Goal: Transaction & Acquisition: Purchase product/service

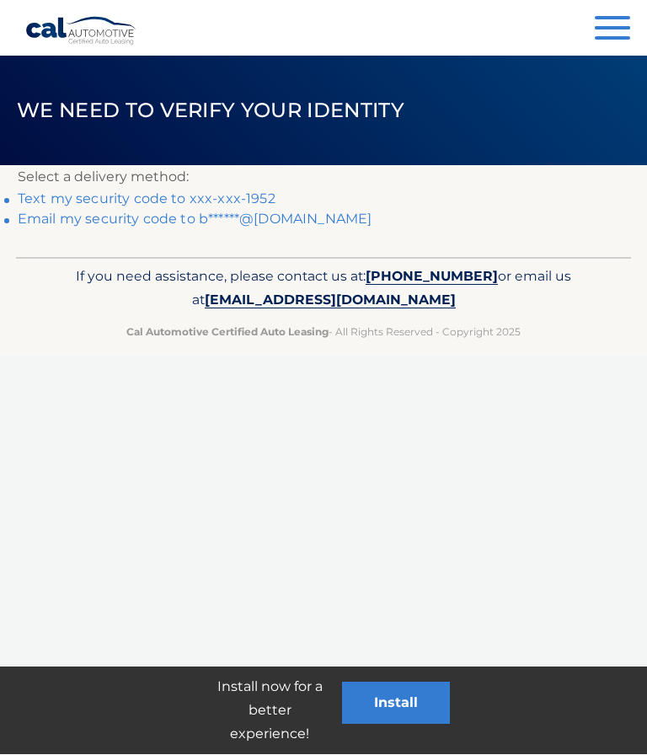
click at [230, 211] on link "Email my security code to b******@aol.com" at bounding box center [195, 219] width 355 height 16
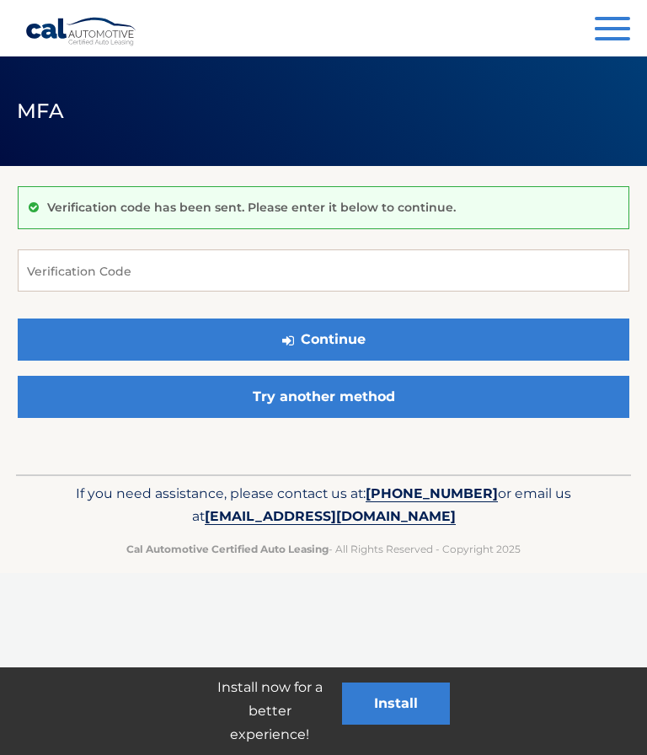
click at [371, 395] on link "Try another method" at bounding box center [323, 397] width 611 height 42
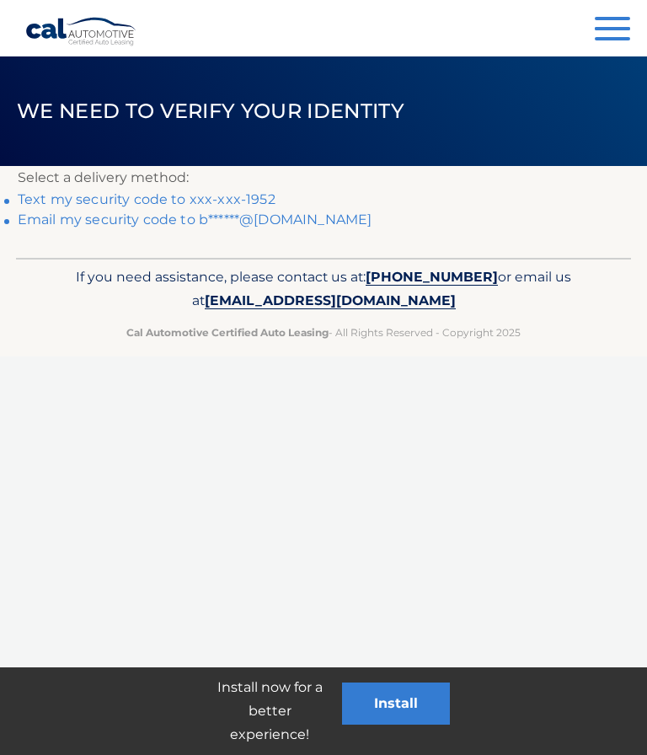
click at [51, 193] on link "Text my security code to xxx-xxx-1952" at bounding box center [147, 199] width 258 height 16
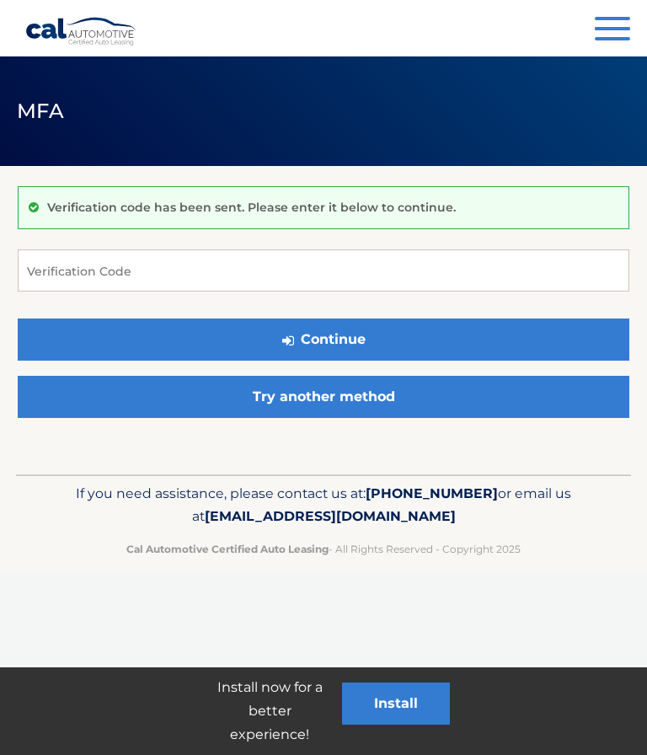
click at [229, 200] on p "Verification code has been sent. Please enter it below to continue." at bounding box center [251, 207] width 409 height 15
click at [230, 275] on input "Verification Code" at bounding box center [323, 270] width 611 height 42
type input "598249"
click at [505, 330] on button "Continue" at bounding box center [323, 339] width 611 height 42
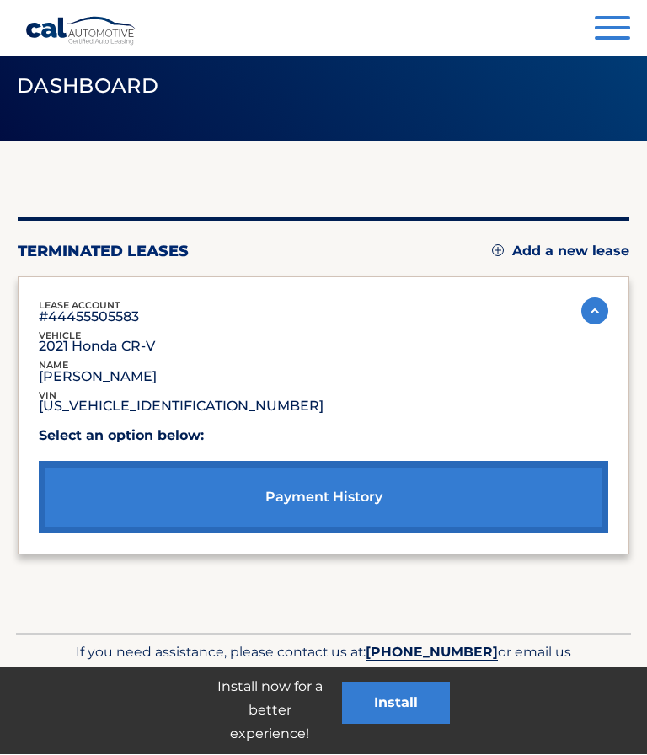
scroll to position [39, 0]
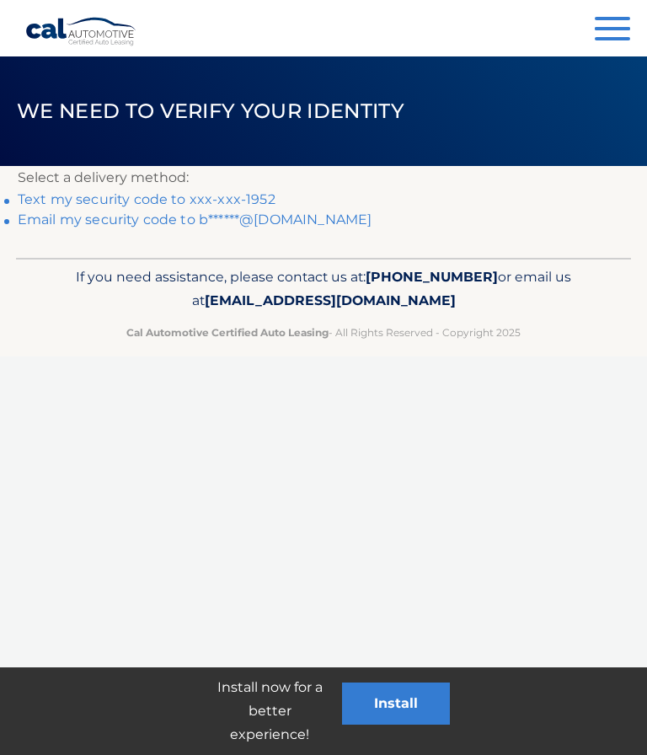
scroll to position [1, 0]
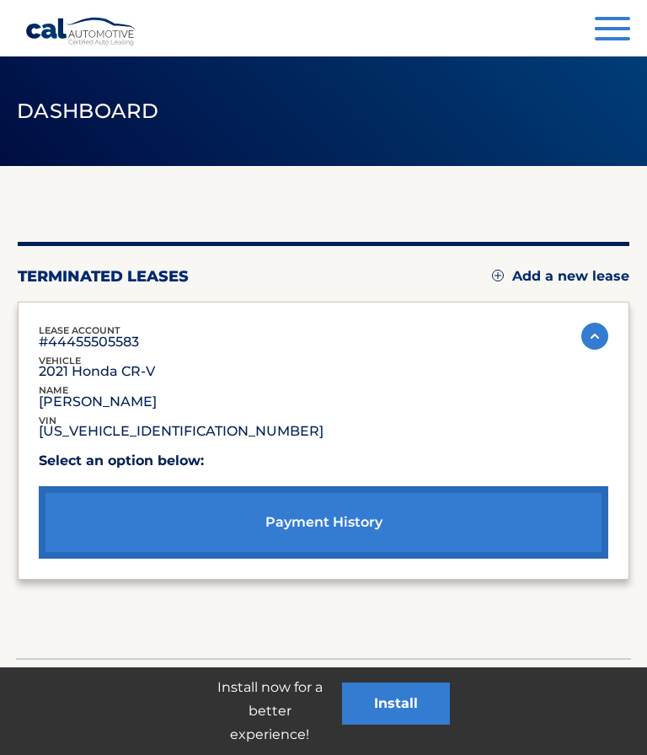
scroll to position [39, 0]
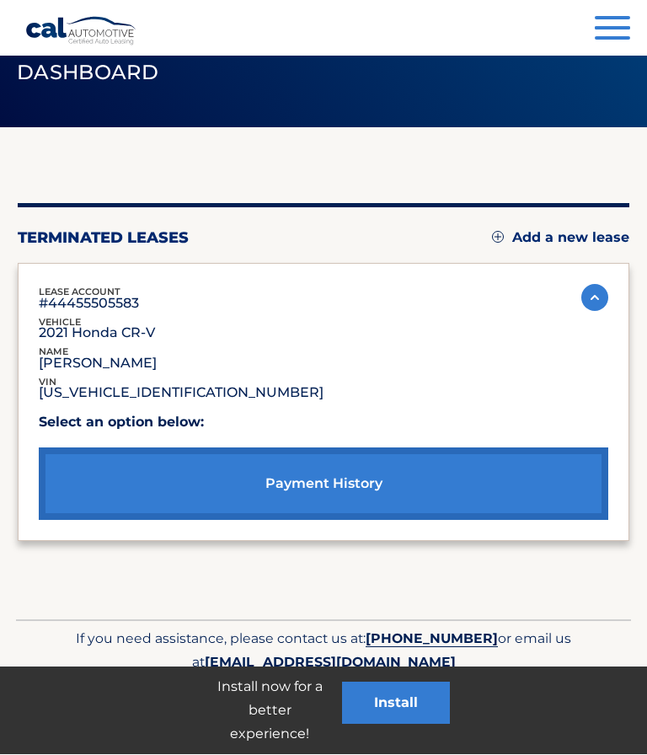
scroll to position [39, 0]
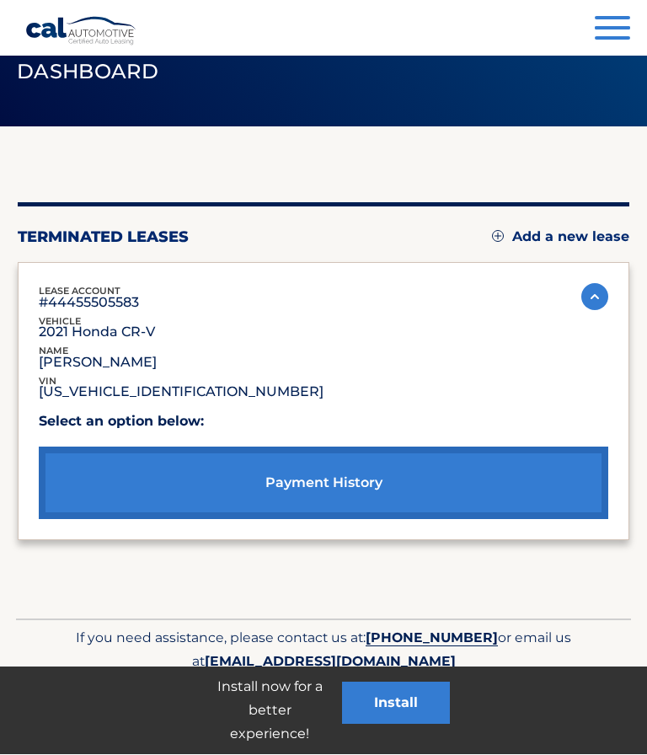
click at [576, 240] on link "Add a new lease" at bounding box center [560, 237] width 137 height 17
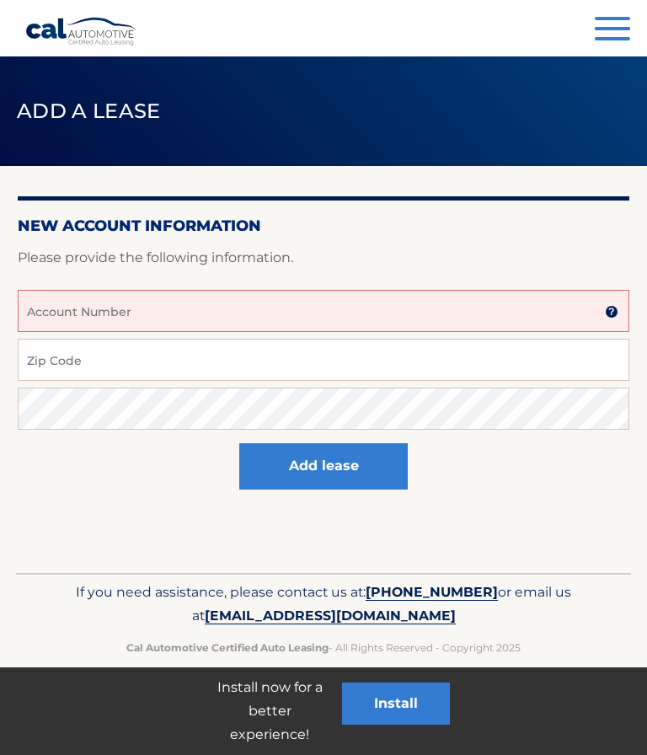
click at [147, 296] on input "Account Number" at bounding box center [323, 311] width 611 height 42
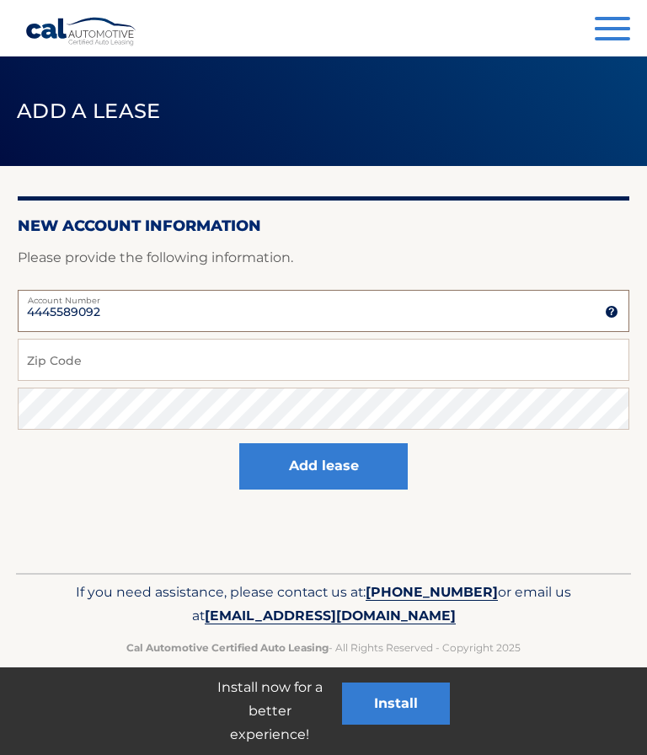
type input "4445589092"
click at [171, 358] on input "Zip Code" at bounding box center [323, 360] width 611 height 42
type input "8"
click at [132, 302] on label "Account Number" at bounding box center [323, 296] width 611 height 13
click at [132, 302] on input "4445589092" at bounding box center [323, 311] width 611 height 42
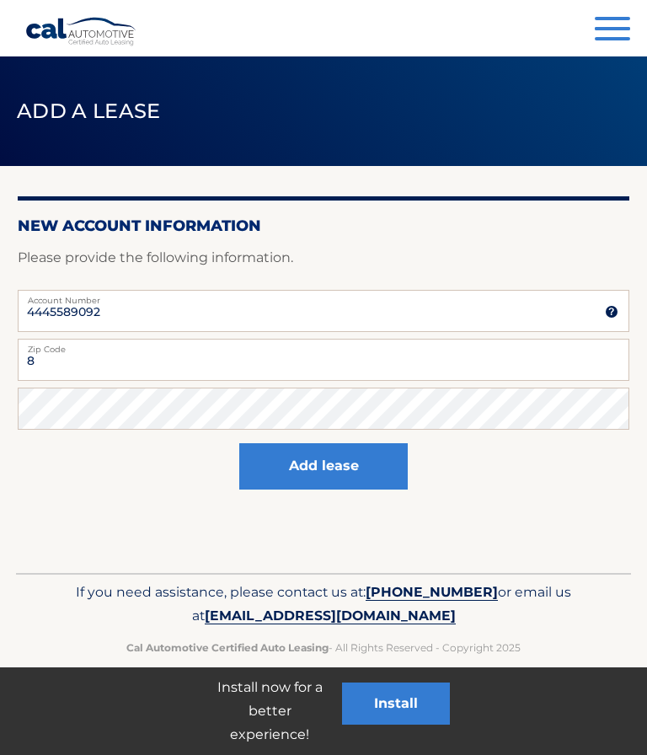
click at [89, 340] on label "Zip Code" at bounding box center [323, 345] width 611 height 13
click at [89, 340] on input "8" at bounding box center [323, 360] width 611 height 42
click at [279, 317] on input "4445589092" at bounding box center [323, 311] width 611 height 42
type input "4"
type input "4445589092"
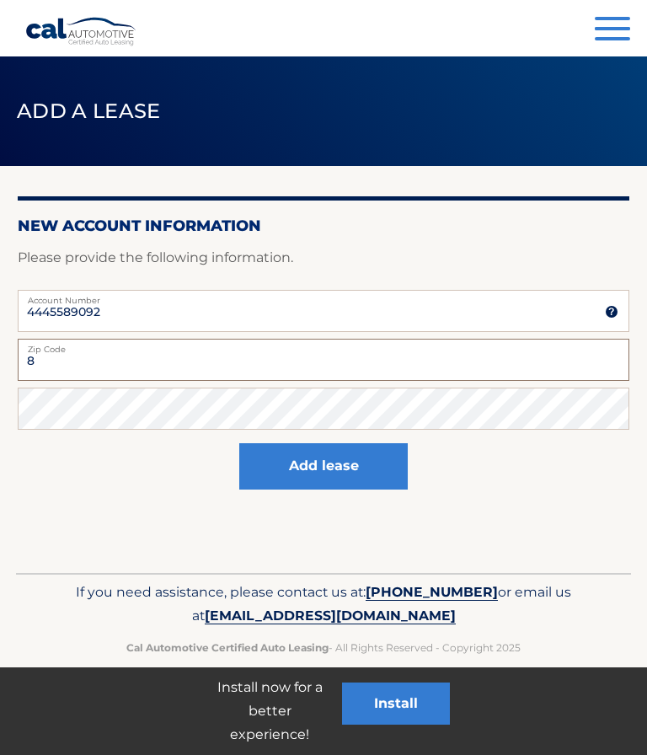
click at [150, 370] on input "8" at bounding box center [323, 360] width 611 height 42
type input "88"
click at [135, 308] on input "4445589092" at bounding box center [323, 311] width 611 height 42
type input "4445589098"
click at [83, 356] on input "88" at bounding box center [323, 360] width 611 height 42
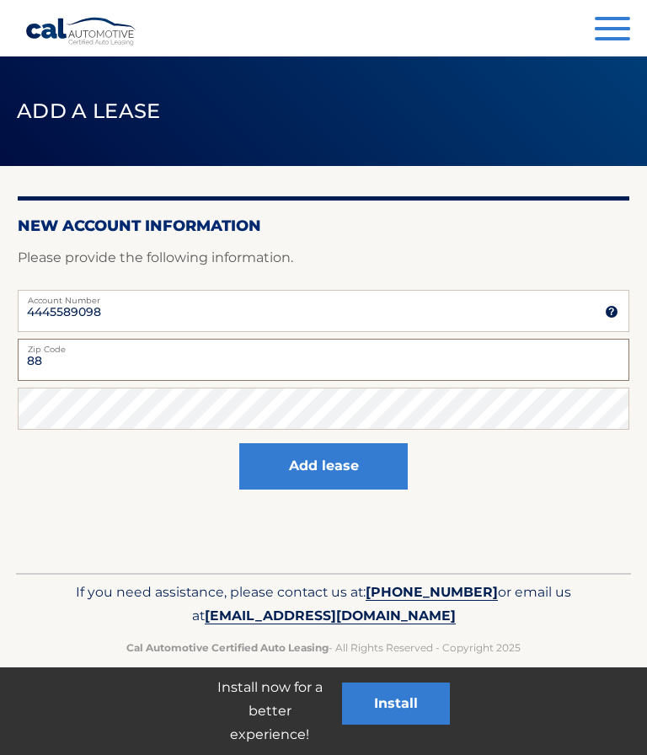
type input "8"
type input "11572"
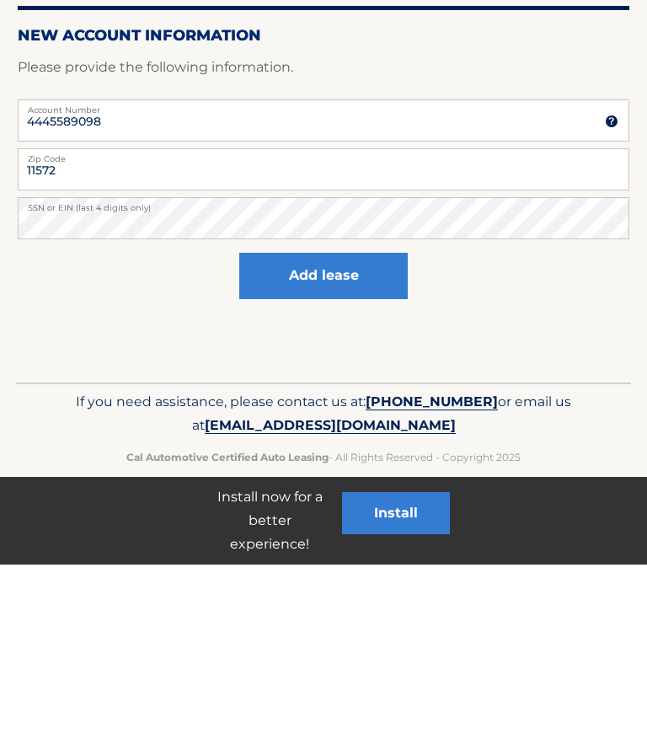
click at [341, 443] on button "Add lease" at bounding box center [323, 466] width 168 height 46
click at [318, 467] on button "Add lease" at bounding box center [323, 466] width 168 height 46
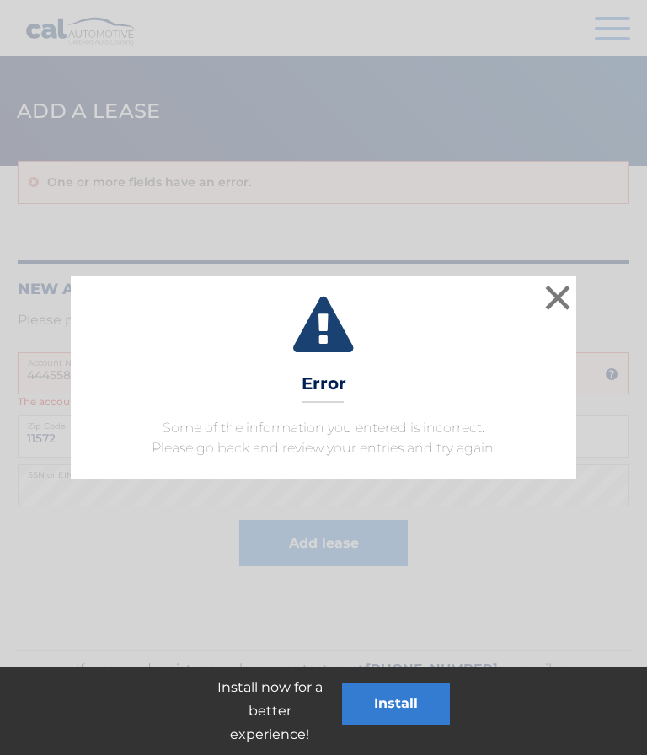
click at [560, 295] on button "×" at bounding box center [558, 297] width 34 height 34
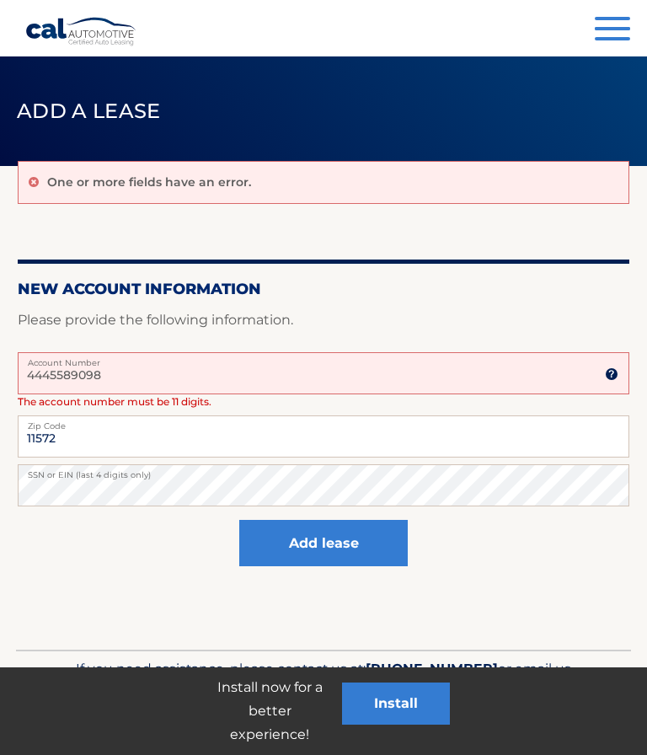
click at [627, 41] on button "Menu" at bounding box center [612, 31] width 35 height 28
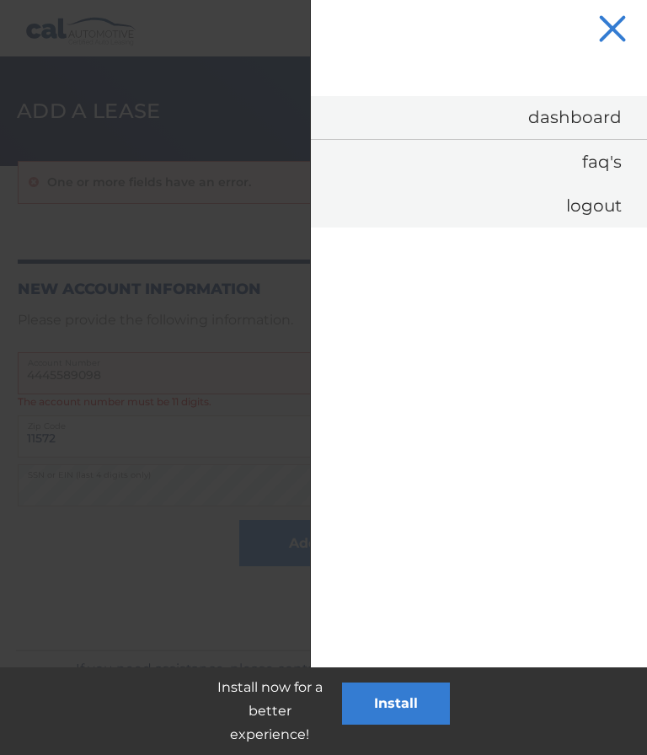
click at [607, 160] on link "FAQ's" at bounding box center [479, 162] width 336 height 44
click at [622, 26] on button "Menu" at bounding box center [612, 31] width 35 height 28
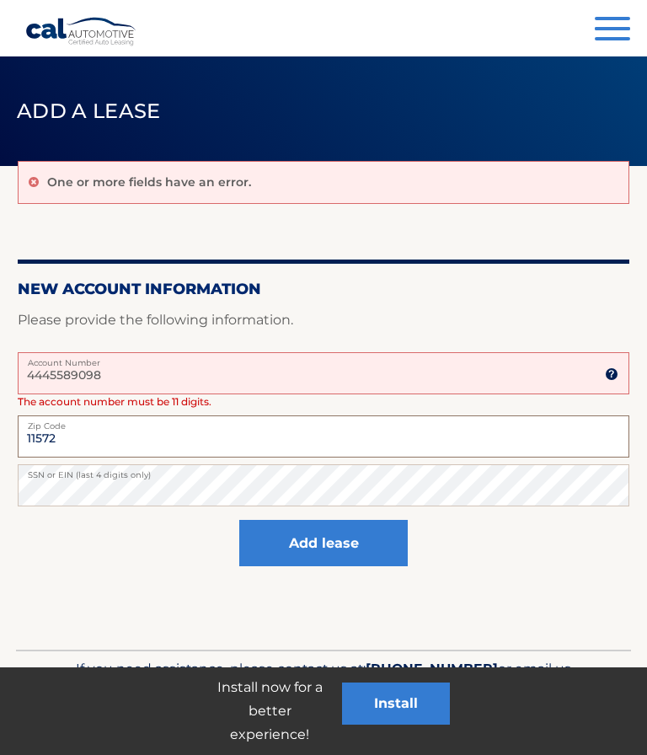
click at [163, 430] on input "11572" at bounding box center [323, 436] width 611 height 42
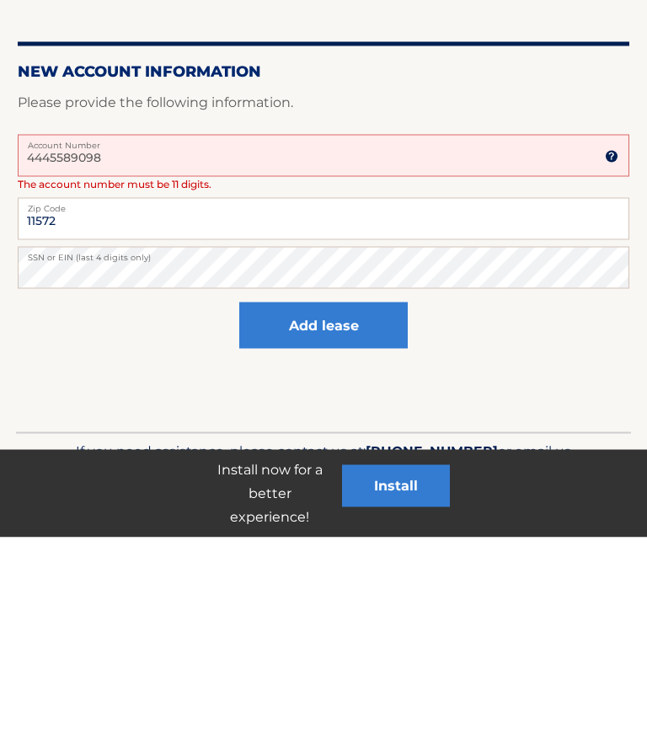
click at [142, 352] on input "4445589098" at bounding box center [323, 373] width 611 height 42
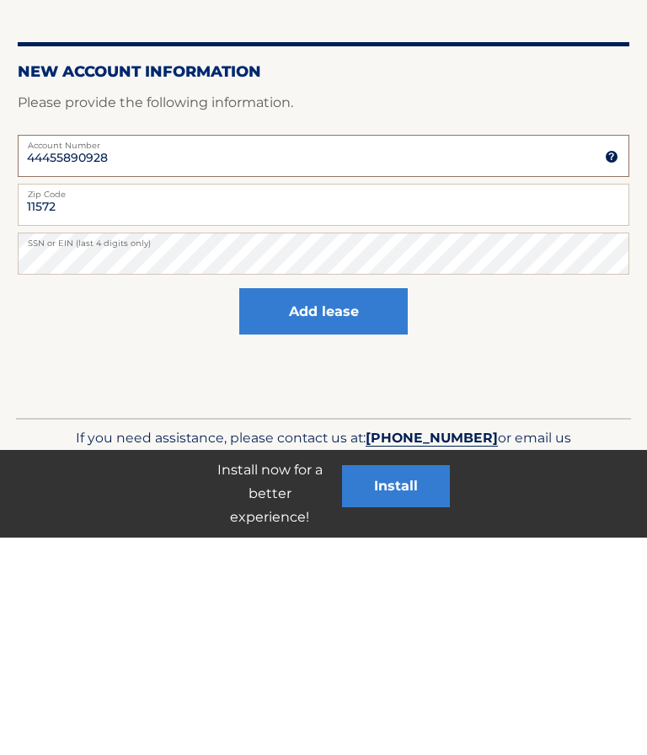
type input "44455890928"
click at [521, 499] on div "Add lease" at bounding box center [323, 529] width 611 height 61
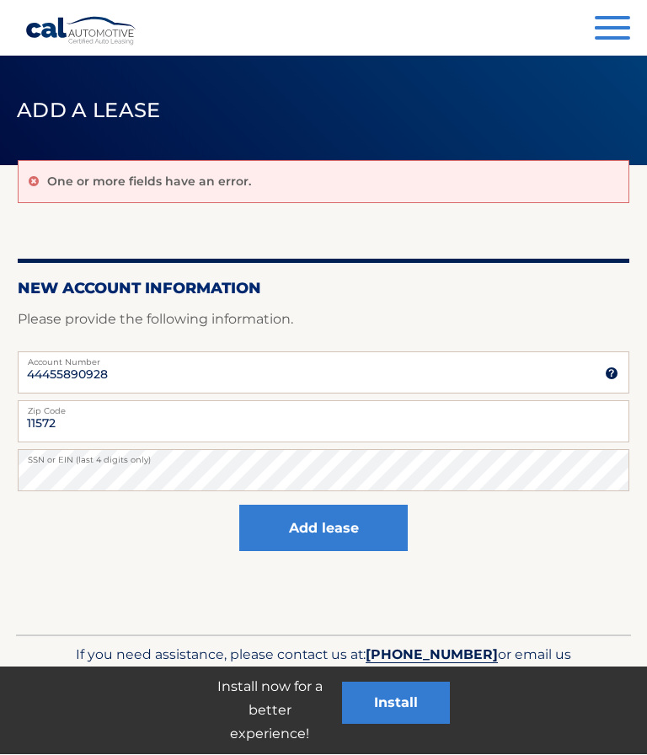
click at [331, 531] on button "Add lease" at bounding box center [323, 528] width 168 height 46
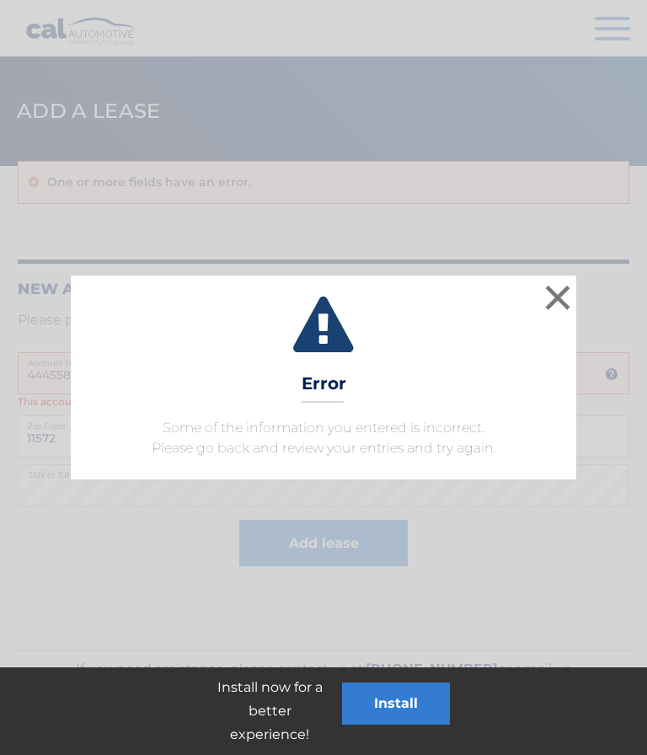
click at [572, 313] on button "×" at bounding box center [558, 297] width 34 height 34
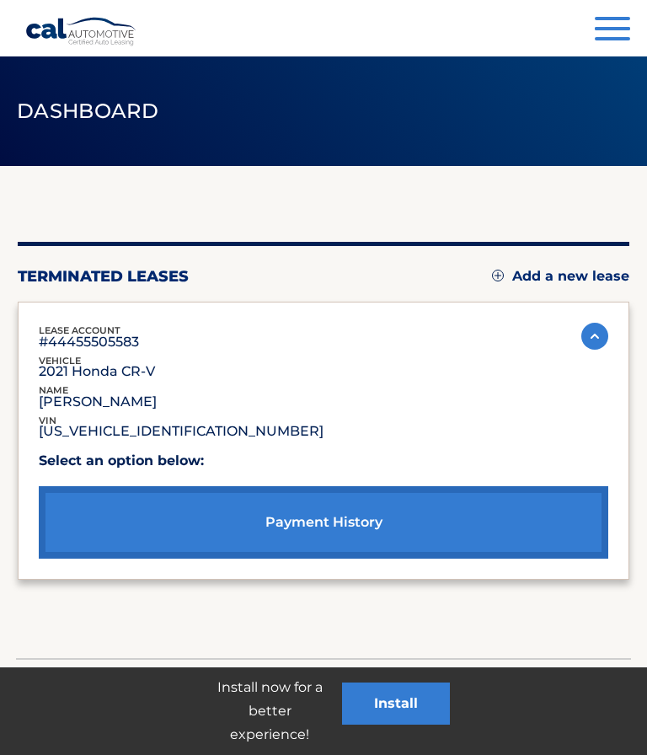
click at [592, 332] on img at bounding box center [594, 336] width 27 height 27
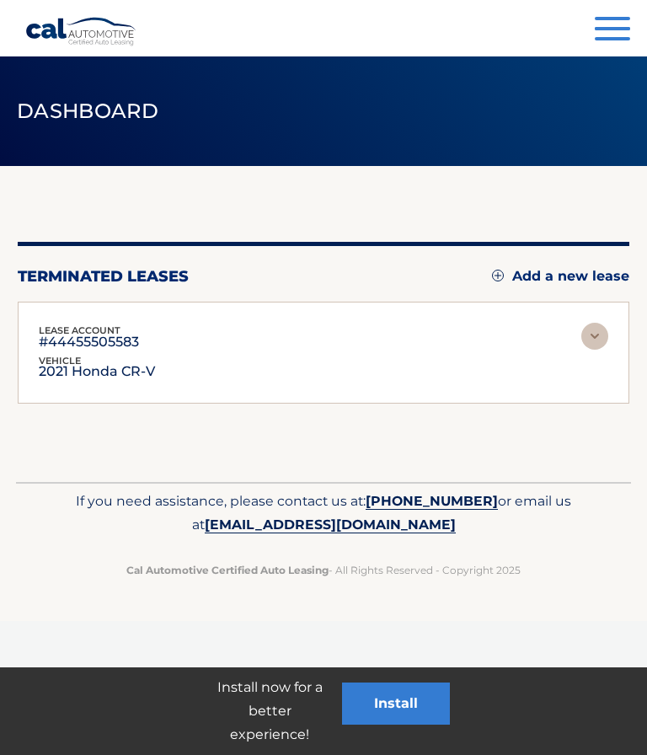
click at [494, 356] on div "lease account #44455505583 vehicle 2021 Honda CR-V name [PERSON_NAME] vin [US_V…" at bounding box center [323, 353] width 569 height 60
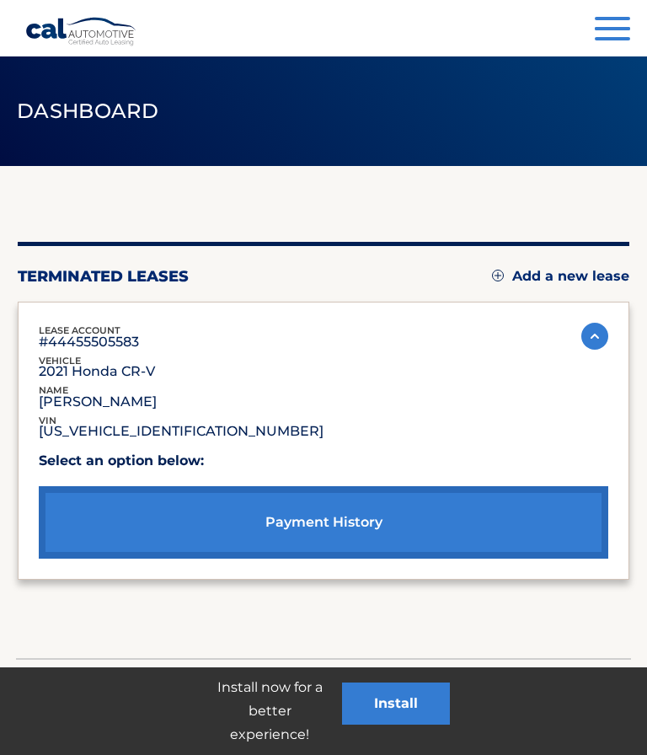
click at [442, 524] on link "payment history" at bounding box center [323, 522] width 569 height 72
click at [603, 39] on span "button" at bounding box center [612, 38] width 35 height 3
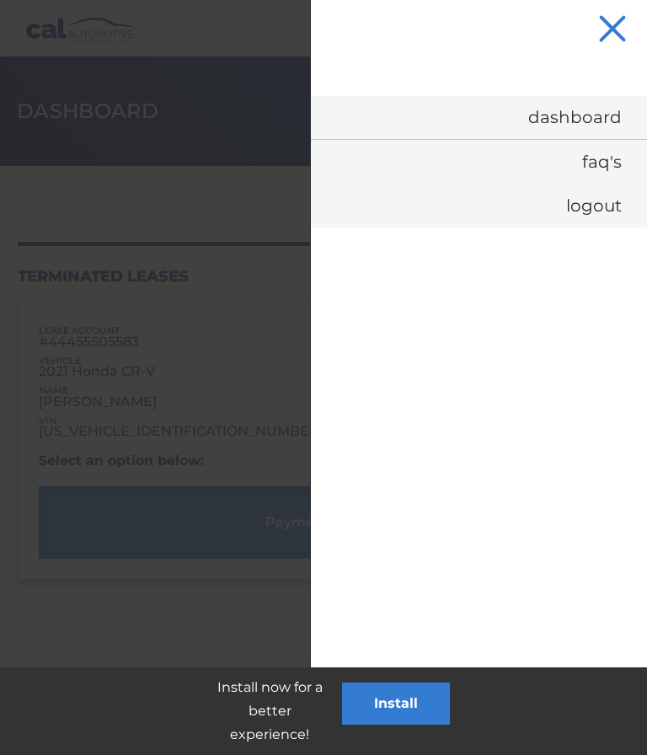
click at [606, 114] on link "Dashboard" at bounding box center [479, 117] width 336 height 43
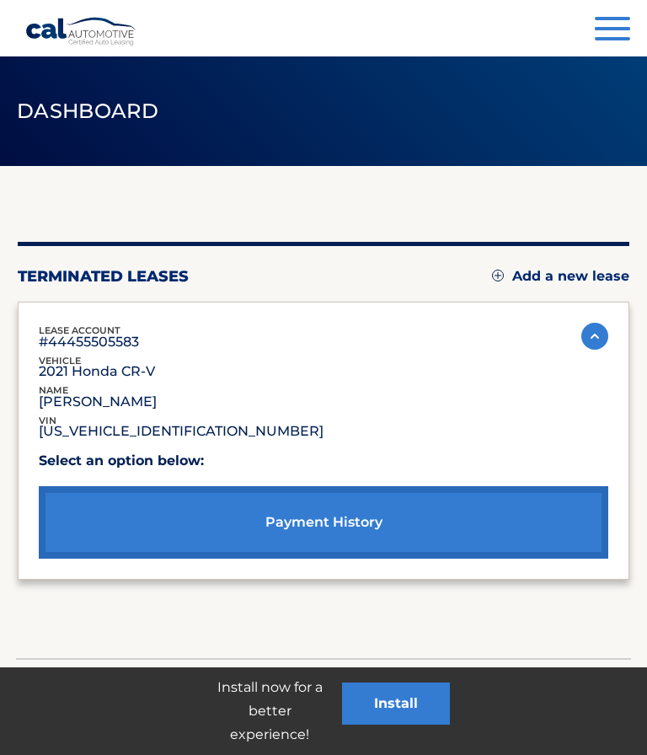
click at [95, 120] on span "Dashboard" at bounding box center [88, 111] width 142 height 24
click at [587, 349] on img at bounding box center [594, 336] width 27 height 27
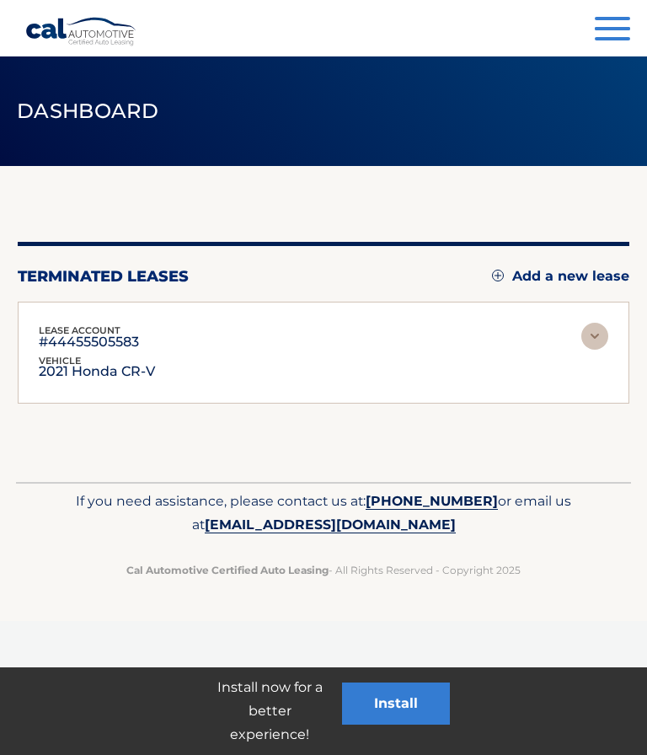
click at [363, 529] on span "[EMAIL_ADDRESS][DOMAIN_NAME]" at bounding box center [330, 524] width 251 height 17
click at [604, 44] on button "Menu" at bounding box center [612, 31] width 35 height 28
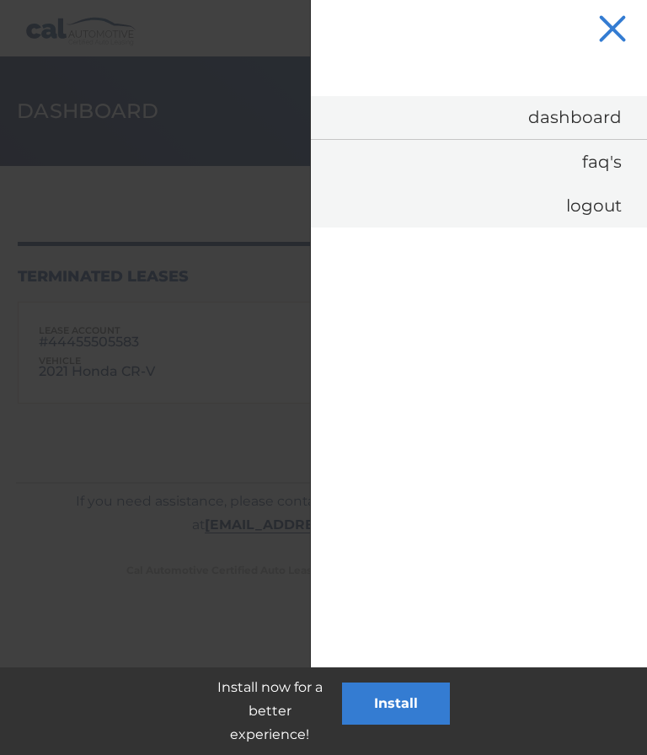
click at [593, 207] on link "Logout" at bounding box center [479, 206] width 336 height 44
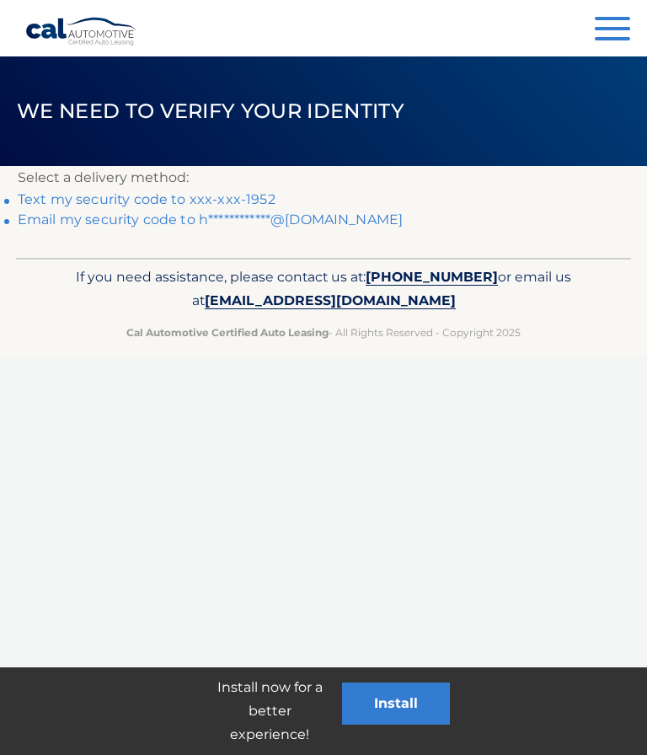
click at [185, 203] on link "Text my security code to xxx-xxx-1952" at bounding box center [147, 199] width 258 height 16
click at [190, 191] on link "Text my security code to xxx-xxx-1952" at bounding box center [147, 199] width 258 height 16
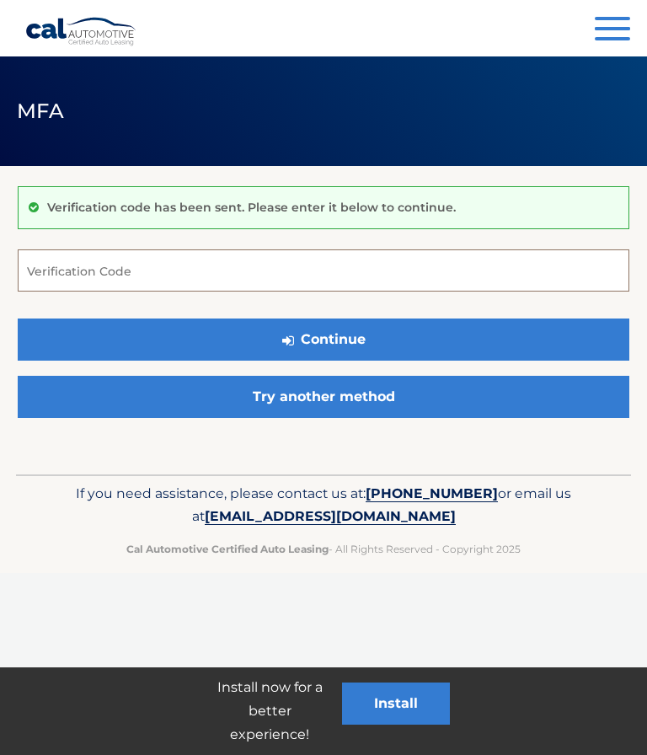
click at [154, 264] on input "Verification Code" at bounding box center [323, 270] width 611 height 42
type input "258760"
click at [458, 338] on button "Continue" at bounding box center [323, 339] width 611 height 42
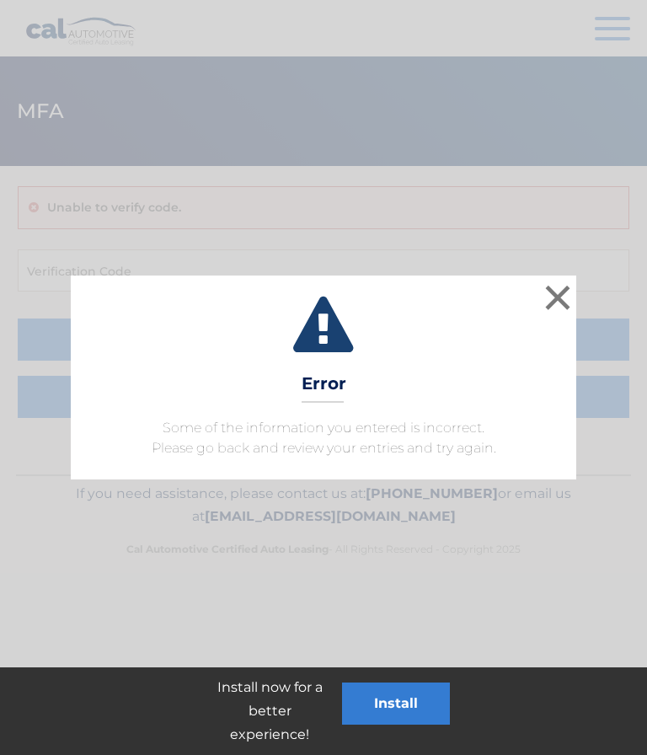
click at [548, 308] on button "×" at bounding box center [558, 297] width 34 height 34
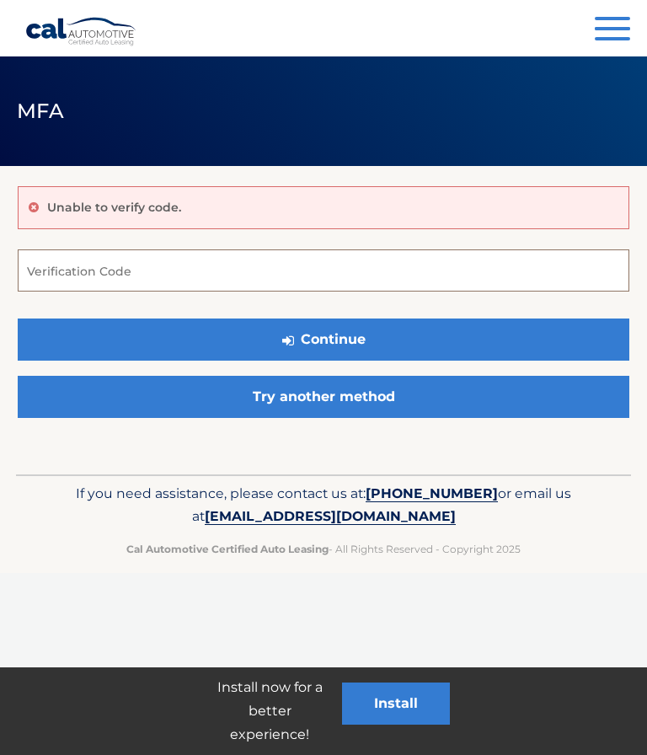
click at [192, 272] on input "Verification Code" at bounding box center [323, 270] width 611 height 42
type input "524486"
click at [438, 339] on button "Continue" at bounding box center [323, 339] width 611 height 42
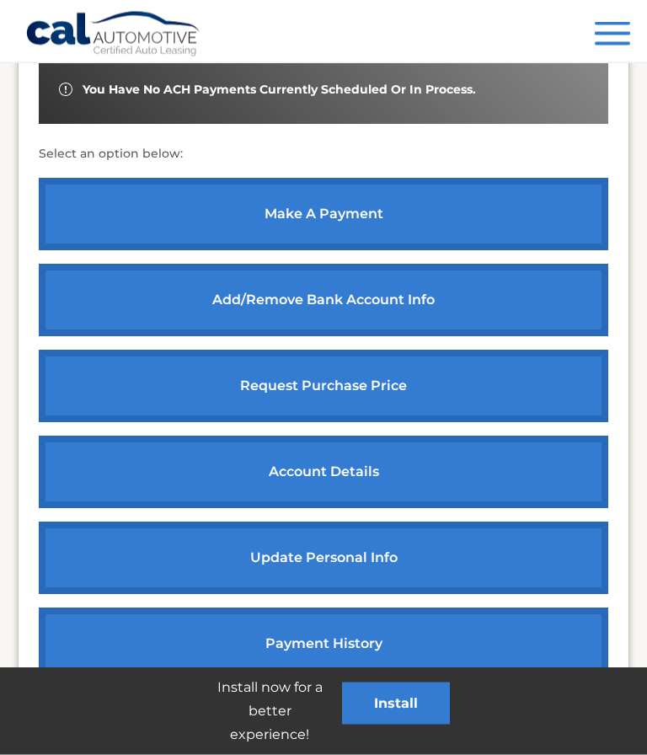
scroll to position [617, 0]
click at [352, 558] on link "update personal info" at bounding box center [323, 557] width 569 height 72
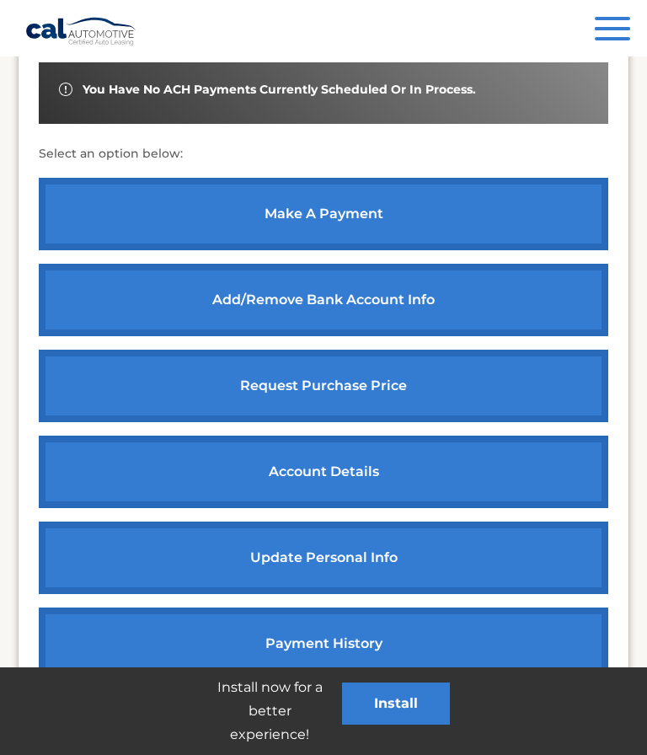
scroll to position [688, 0]
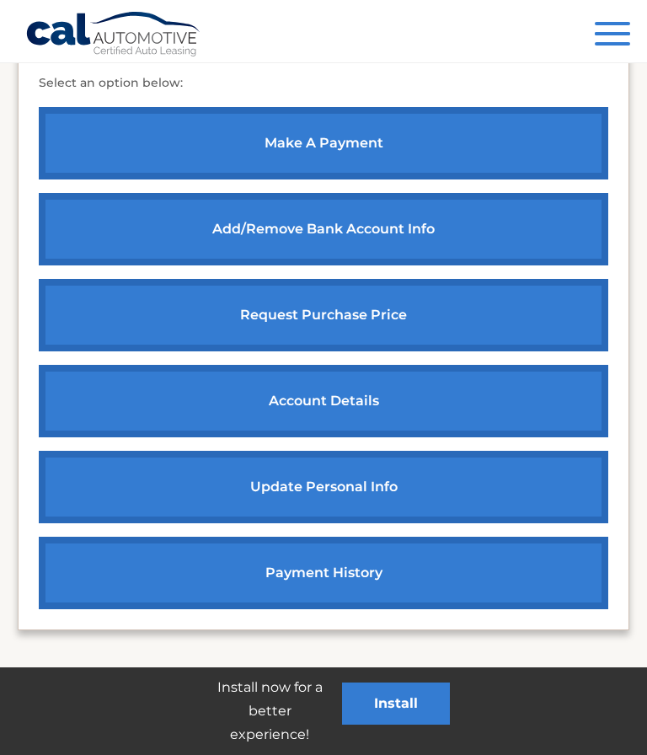
click at [382, 131] on link "make a payment" at bounding box center [323, 143] width 569 height 72
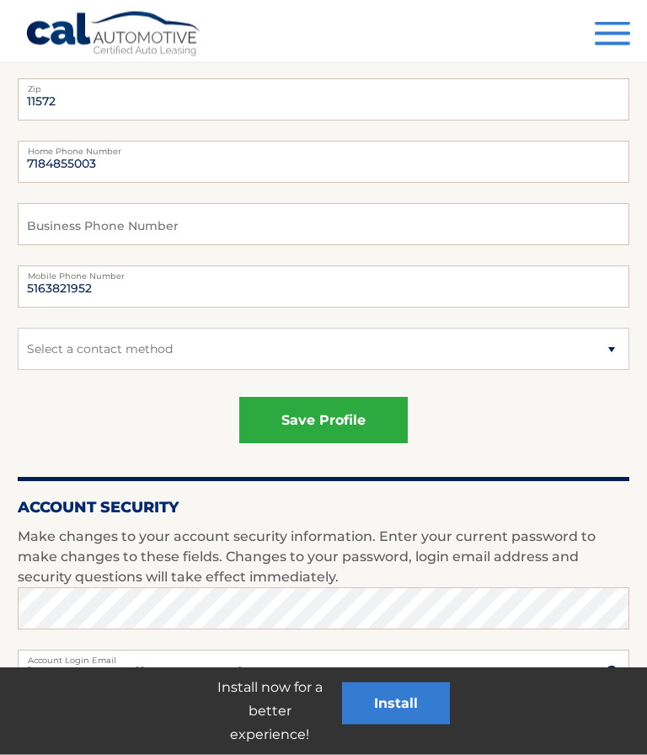
click at [342, 421] on button "save profile" at bounding box center [323, 421] width 168 height 46
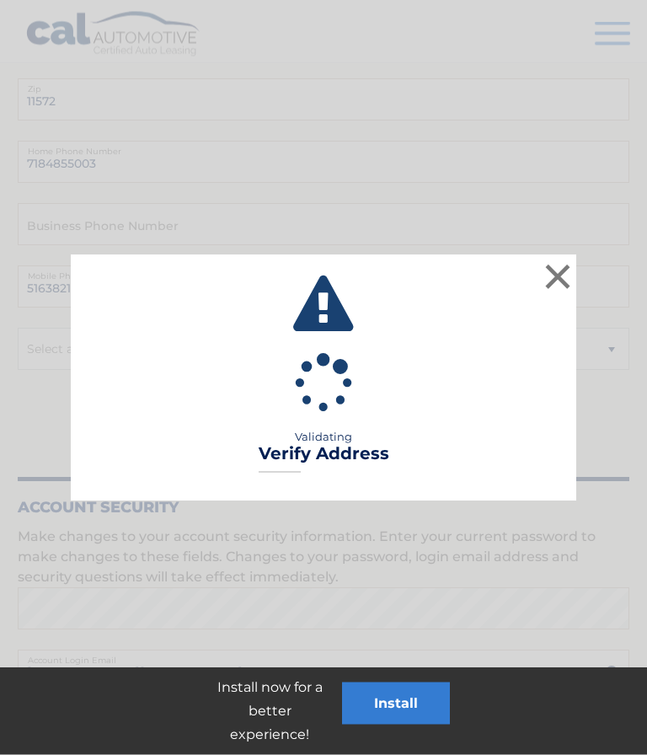
scroll to position [408, 0]
click at [556, 276] on button "×" at bounding box center [558, 276] width 34 height 34
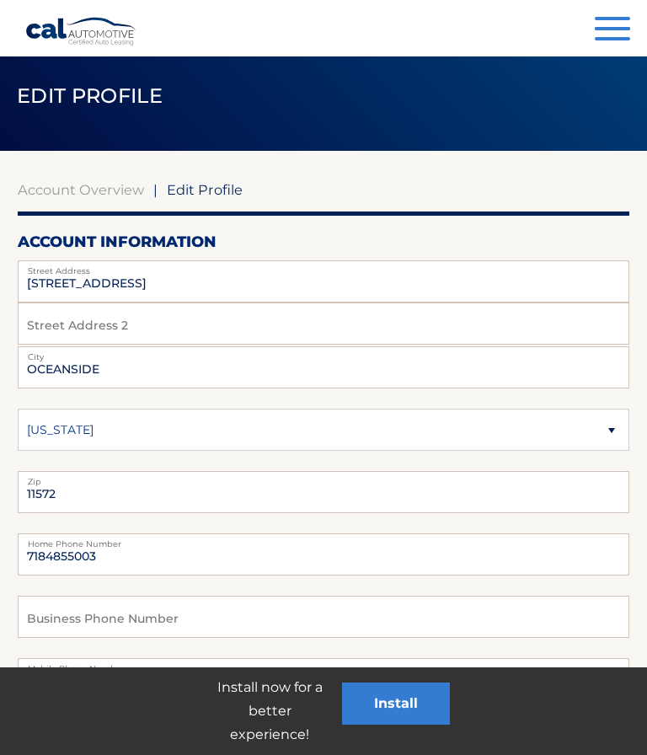
scroll to position [0, 0]
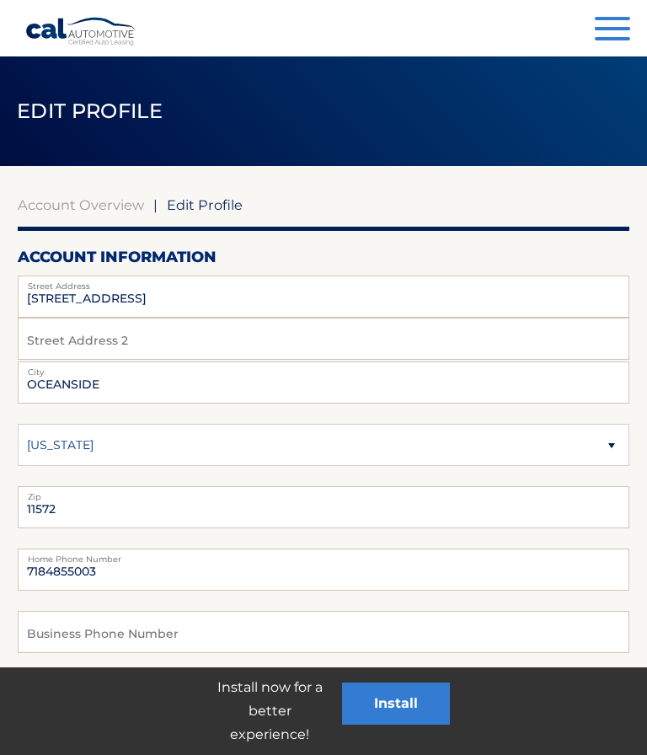
click at [93, 203] on link "Account Overview" at bounding box center [81, 204] width 126 height 17
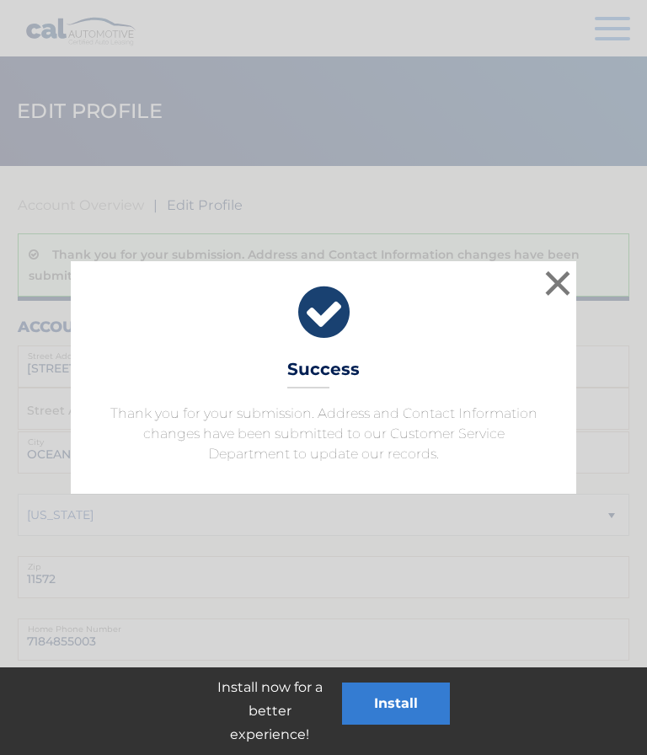
click at [564, 280] on button "×" at bounding box center [558, 283] width 34 height 34
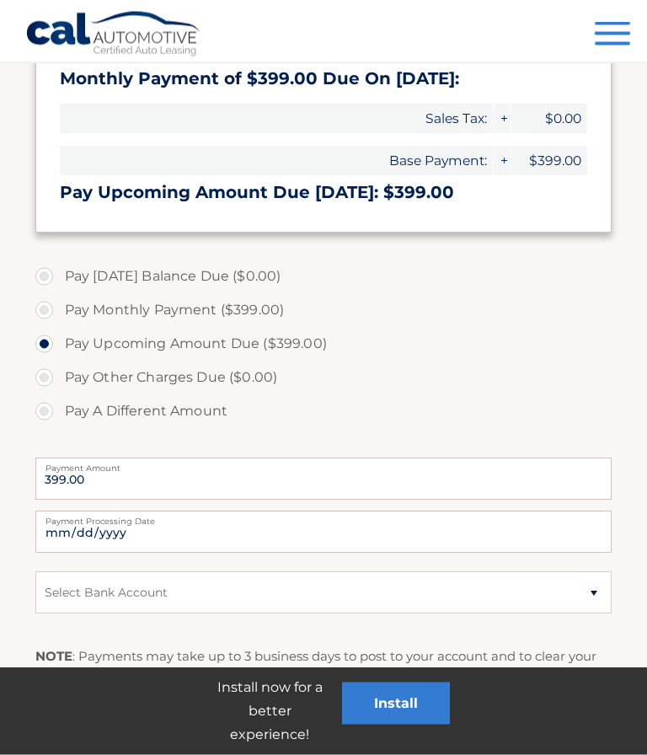
scroll to position [286, 0]
click at [489, 526] on input "[DATE]" at bounding box center [323, 531] width 577 height 42
type input "[DATE]"
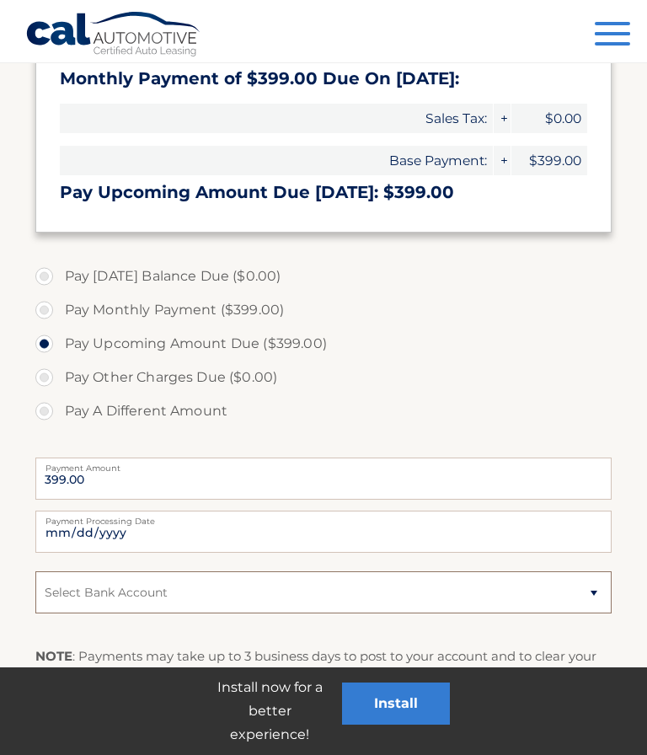
click at [601, 596] on select "Select Bank Account Checking TD BANK NA *****2957 Checking TD BANK NA *****2957" at bounding box center [323, 592] width 577 height 42
select select "MWUzOWVlMDctN2ZjYy00NGJiLWIyMzctN2E2NjY5Njg3MzY2"
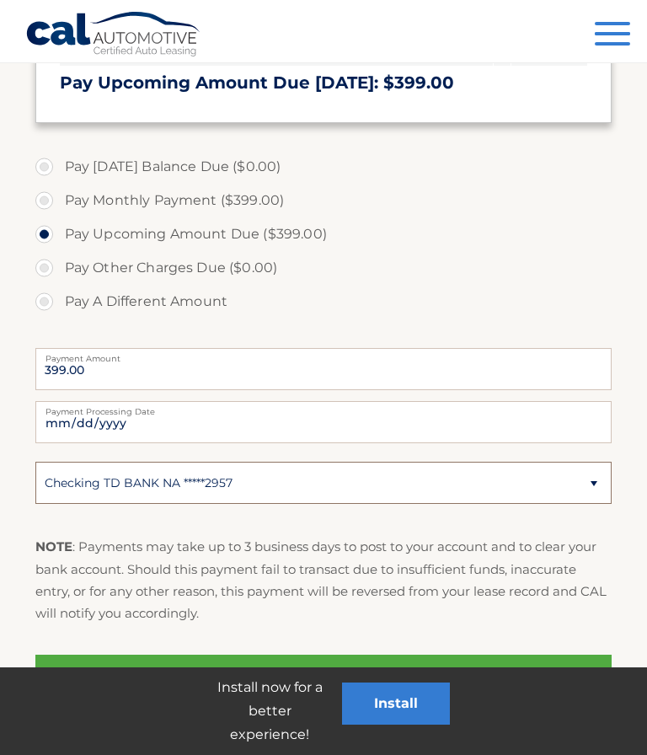
scroll to position [412, 0]
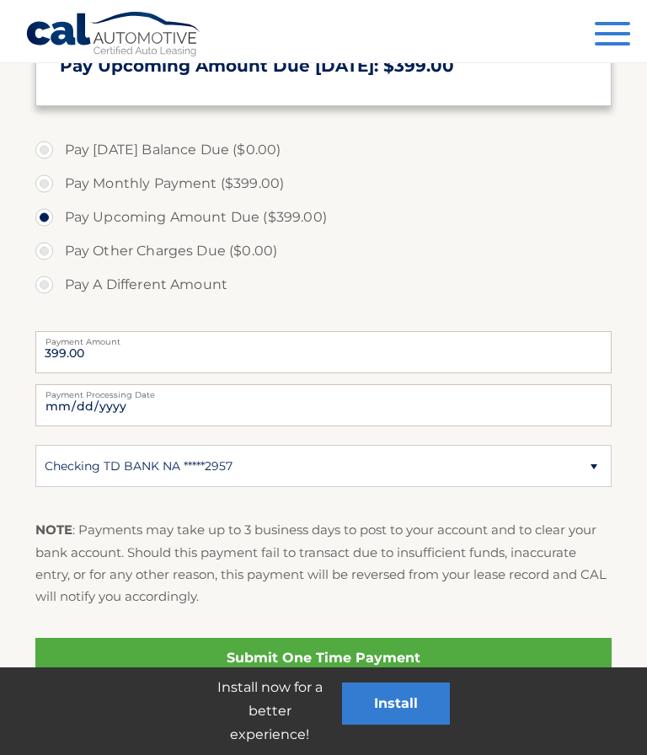
click at [438, 663] on link "Submit One Time Payment" at bounding box center [323, 658] width 577 height 40
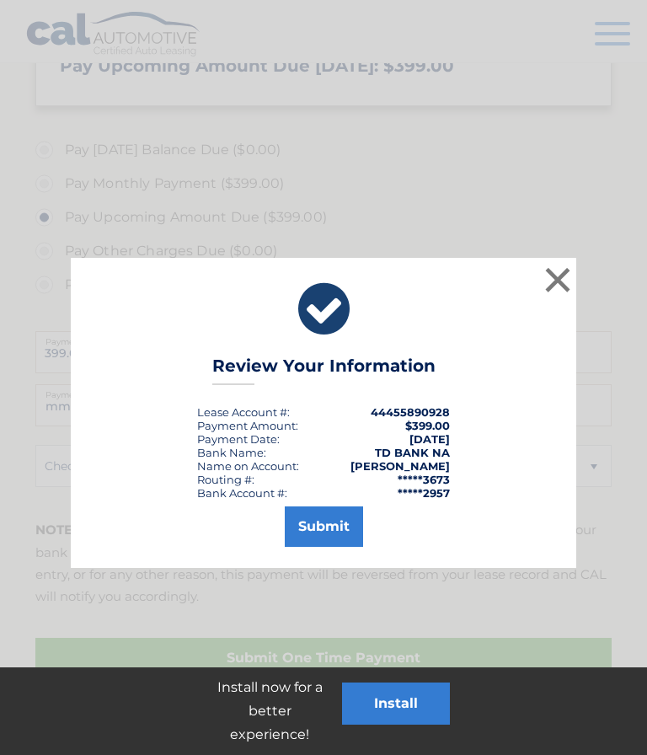
click at [325, 531] on button "Submit" at bounding box center [324, 526] width 78 height 40
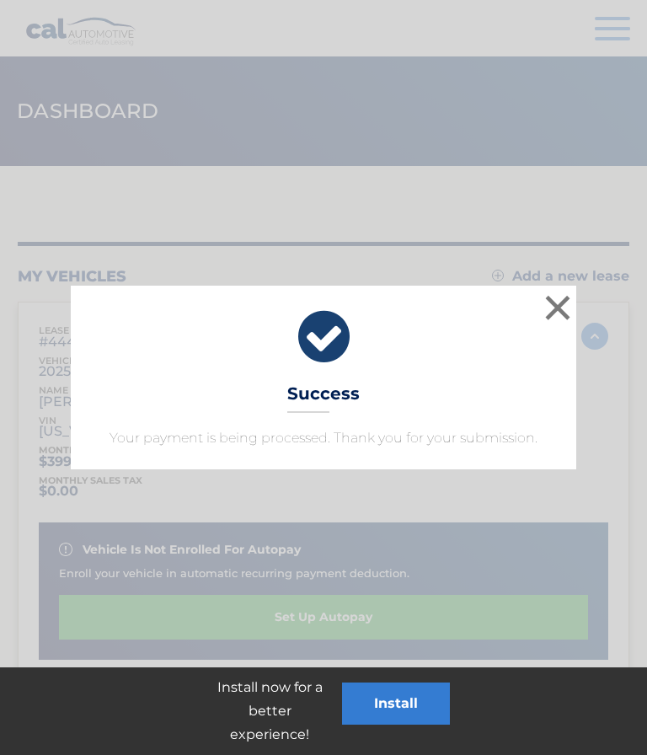
click at [563, 307] on button "×" at bounding box center [558, 308] width 34 height 34
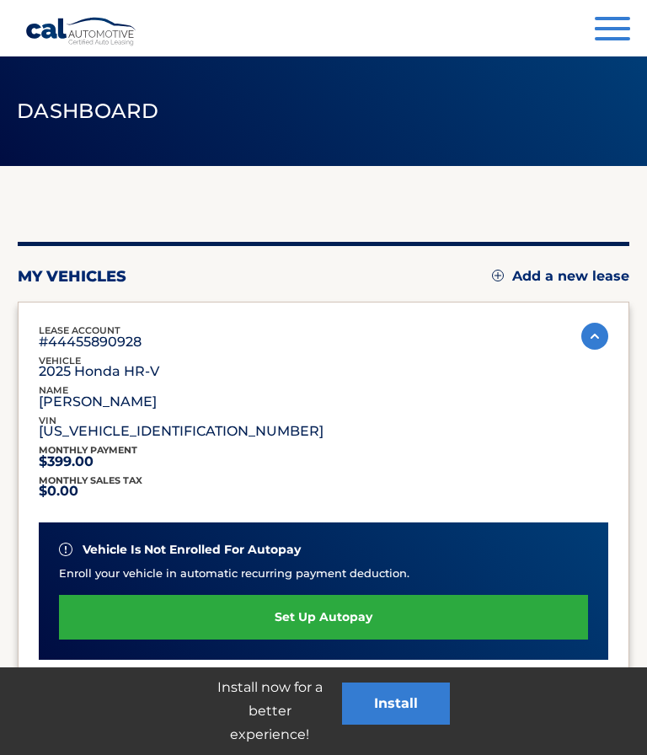
click at [623, 27] on span "button" at bounding box center [612, 28] width 35 height 3
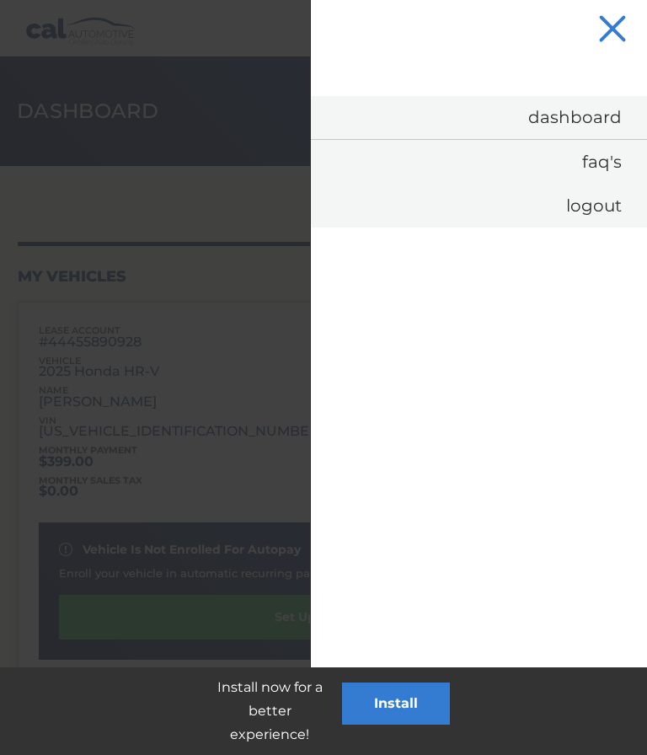
click at [617, 194] on link "Logout" at bounding box center [479, 206] width 336 height 44
